Goal: Navigation & Orientation: Find specific page/section

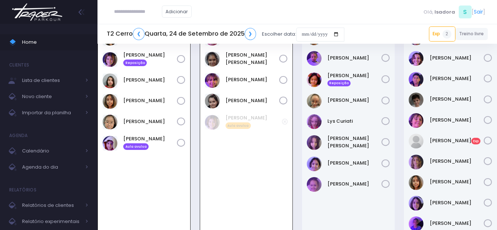
scroll to position [53, 0]
click at [57, 152] on span "Calendário" at bounding box center [51, 152] width 59 height 10
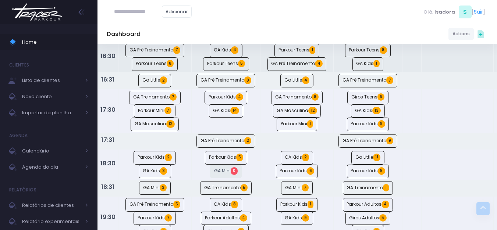
scroll to position [442, 0]
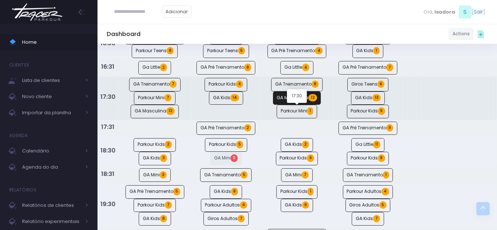
click at [299, 105] on link "GA Masculina 12" at bounding box center [297, 99] width 48 height 14
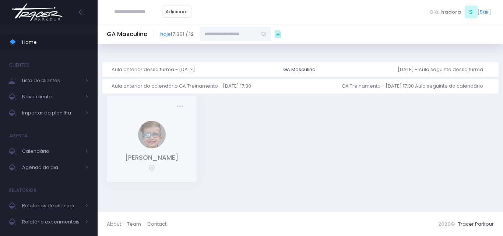
click at [303, 67] on div "GA Masculina" at bounding box center [299, 69] width 32 height 7
click at [428, 67] on link "Segunda, 29/9 - Aula seguinte dessa turma" at bounding box center [443, 69] width 91 height 14
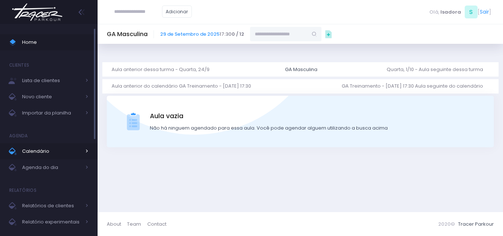
click at [78, 155] on span "Calendário" at bounding box center [51, 152] width 59 height 10
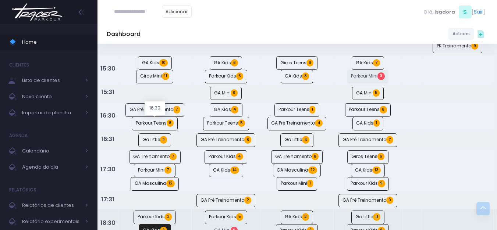
scroll to position [368, 0]
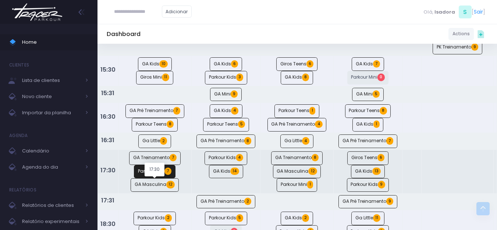
click at [157, 179] on link "Parkour Mini 7" at bounding box center [155, 172] width 42 height 14
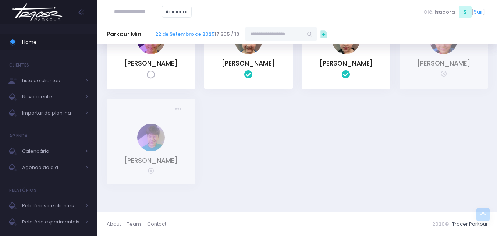
scroll to position [114, 0]
click at [41, 152] on span "Calendário" at bounding box center [51, 152] width 59 height 10
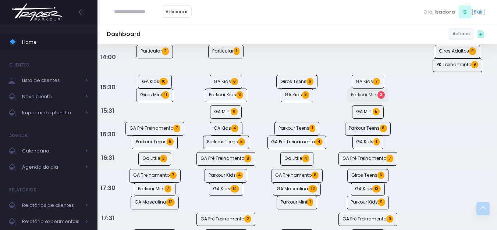
scroll to position [368, 0]
